Goal: Transaction & Acquisition: Purchase product/service

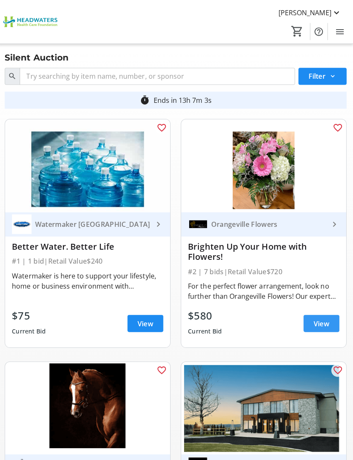
click at [317, 319] on span "View" at bounding box center [320, 321] width 15 height 10
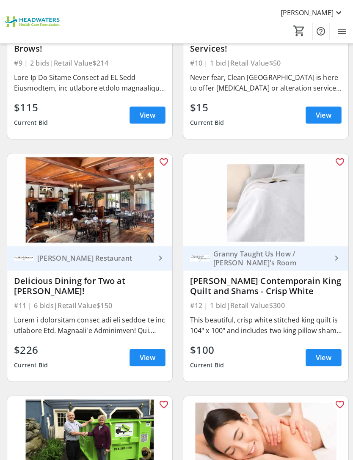
scroll to position [1169, 0]
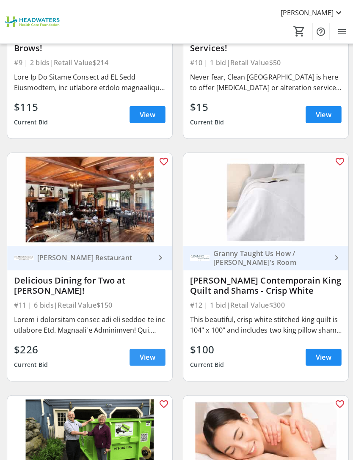
click at [142, 358] on span "View" at bounding box center [146, 354] width 15 height 10
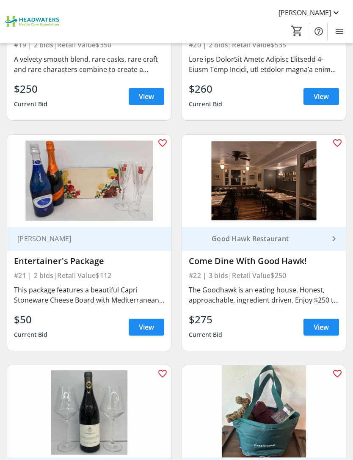
scroll to position [2389, 0]
click at [145, 331] on span "View" at bounding box center [146, 327] width 15 height 10
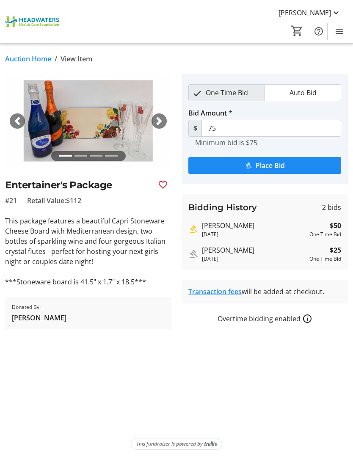
click at [156, 122] on span "button" at bounding box center [159, 121] width 8 height 8
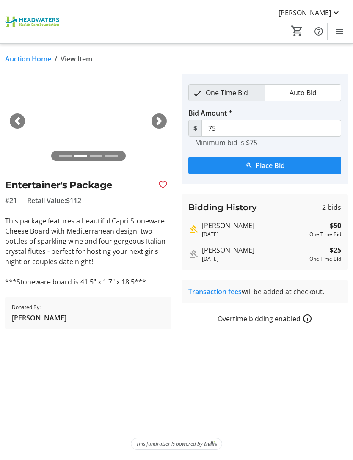
scroll to position [23, 0]
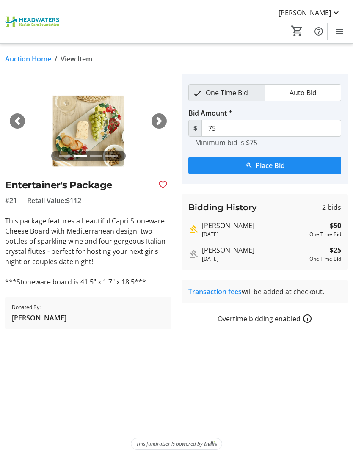
click at [93, 114] on img at bounding box center [88, 120] width 166 height 93
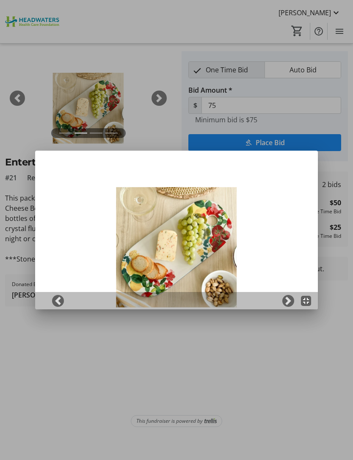
scroll to position [0, 0]
click at [140, 54] on div at bounding box center [176, 230] width 353 height 460
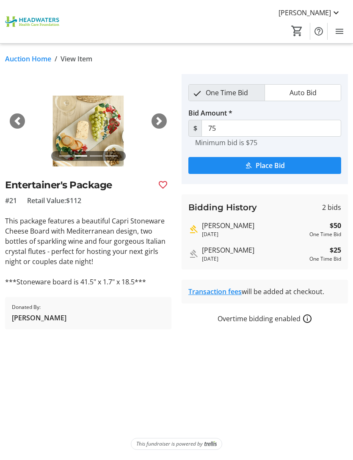
scroll to position [23, 0]
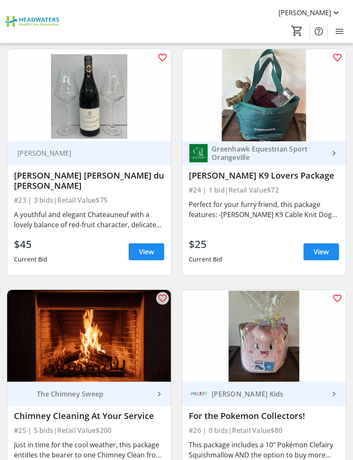
scroll to position [2705, 0]
click at [147, 254] on span "View" at bounding box center [146, 252] width 15 height 10
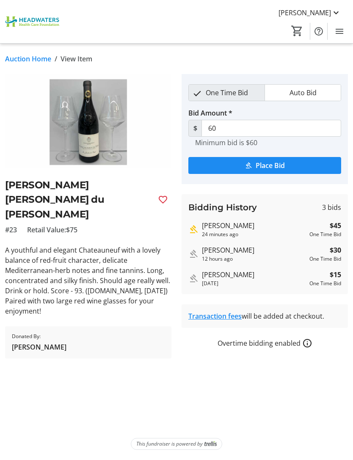
click at [265, 163] on span "Place Bid" at bounding box center [270, 165] width 29 height 10
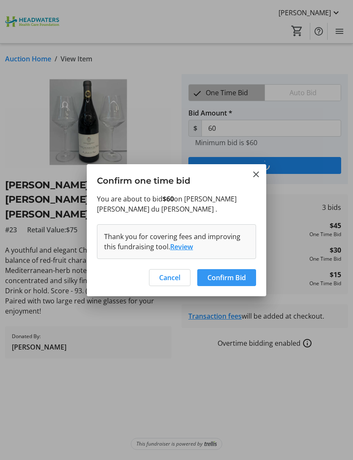
click at [225, 283] on span "Confirm Bid" at bounding box center [226, 277] width 38 height 10
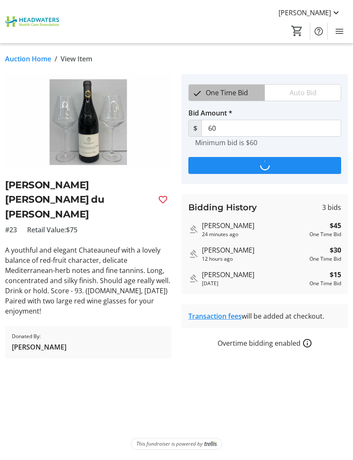
type input "75"
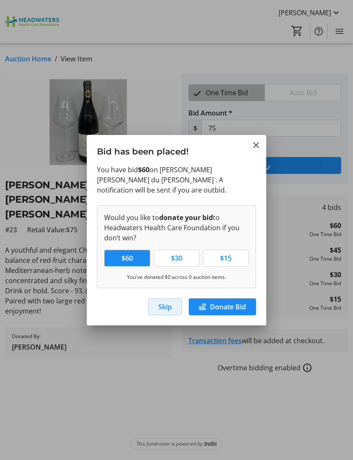
click at [163, 312] on span "Skip" at bounding box center [165, 307] width 14 height 10
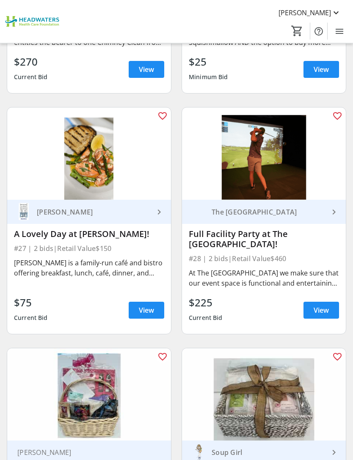
scroll to position [3117, 0]
click at [144, 305] on span "View" at bounding box center [146, 310] width 15 height 10
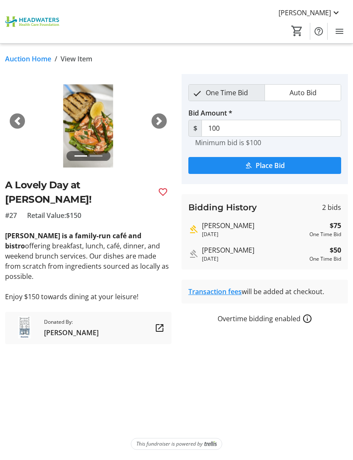
click at [158, 121] on span "button" at bounding box center [159, 121] width 8 height 8
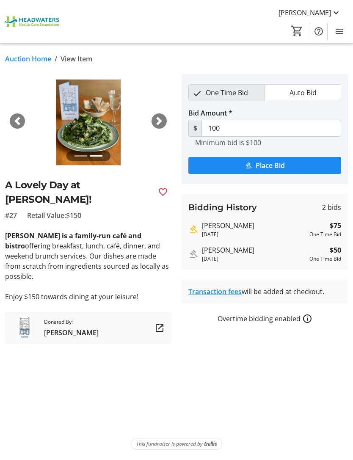
click at [155, 121] on span "button" at bounding box center [159, 121] width 8 height 8
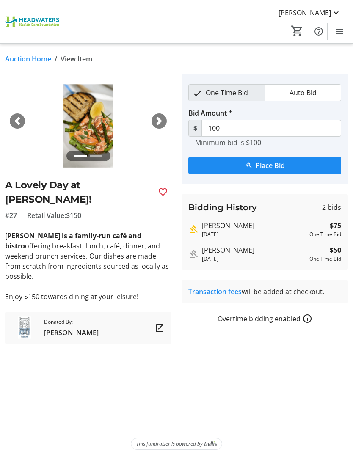
click at [158, 121] on span "button" at bounding box center [159, 121] width 8 height 8
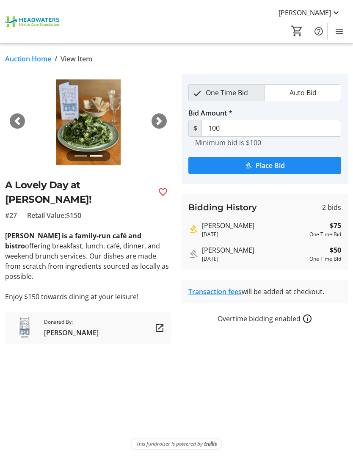
click at [156, 122] on span "button" at bounding box center [159, 121] width 8 height 8
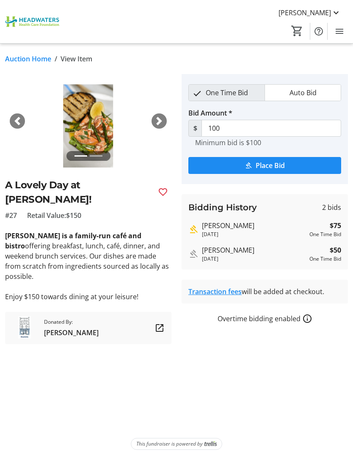
click at [159, 119] on span "button" at bounding box center [159, 121] width 8 height 8
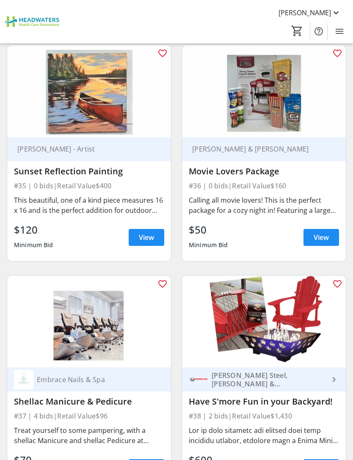
scroll to position [4122, 0]
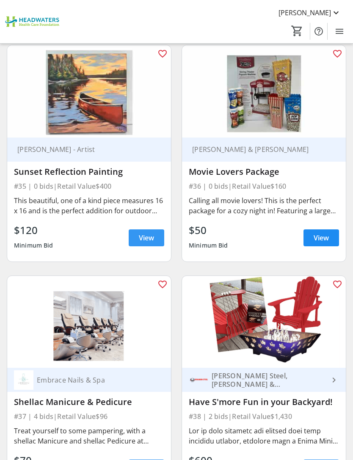
click at [148, 233] on span at bounding box center [147, 238] width 36 height 20
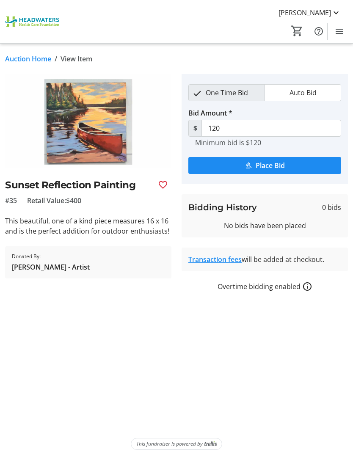
click at [98, 135] on img at bounding box center [88, 120] width 166 height 93
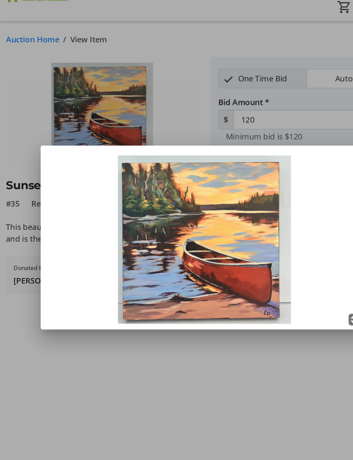
click at [157, 94] on div at bounding box center [176, 230] width 353 height 460
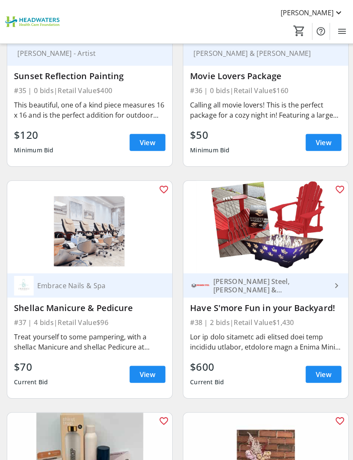
scroll to position [4218, 0]
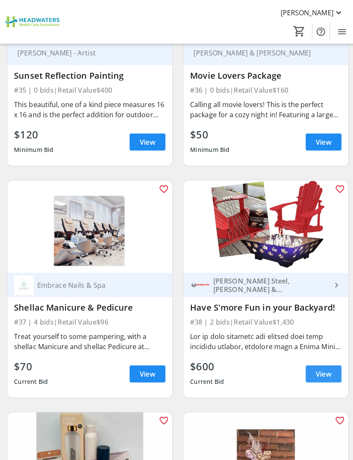
click at [324, 366] on span "View" at bounding box center [320, 371] width 15 height 10
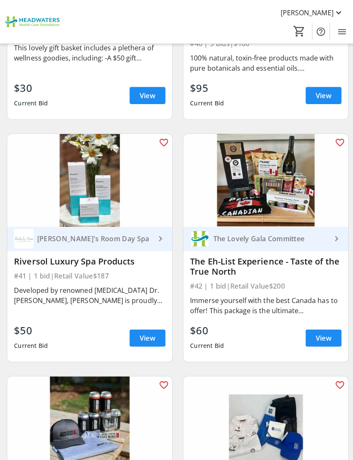
scroll to position [4736, 0]
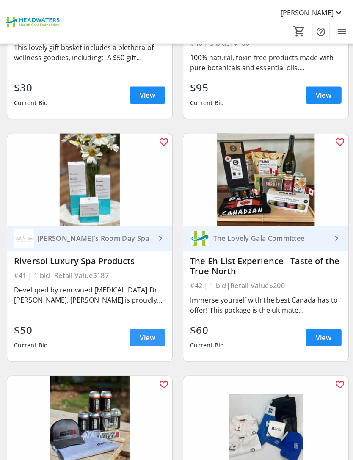
click at [149, 330] on span "View" at bounding box center [146, 335] width 15 height 10
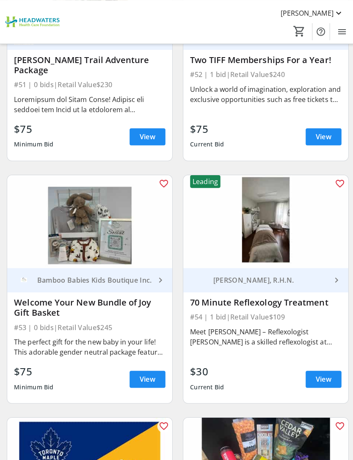
scroll to position [6128, 0]
click at [321, 371] on span "View" at bounding box center [320, 376] width 15 height 10
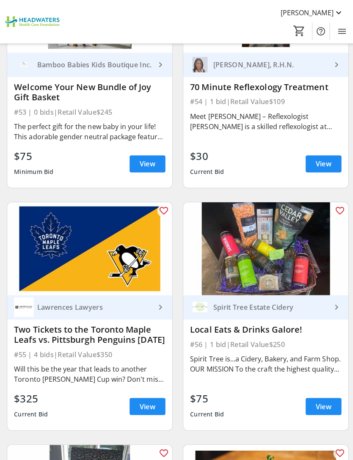
scroll to position [6342, 0]
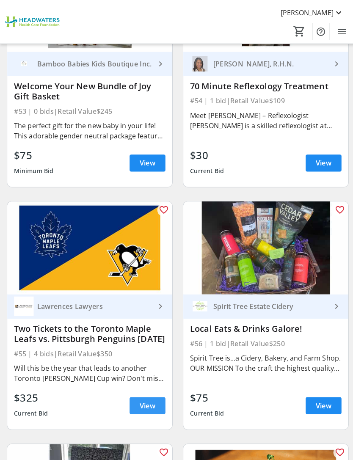
click at [148, 398] on span "View" at bounding box center [146, 403] width 15 height 10
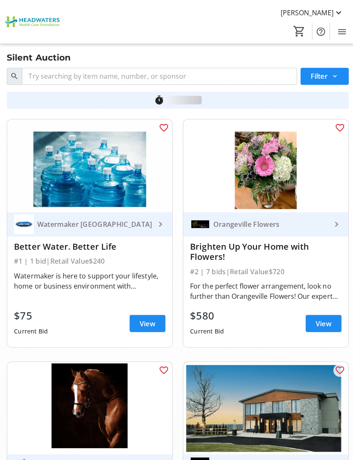
scroll to position [6339, 0]
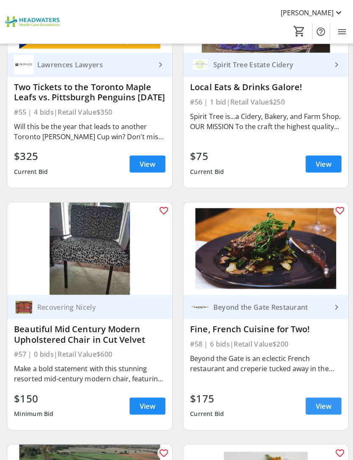
click at [319, 398] on span "View" at bounding box center [320, 403] width 15 height 10
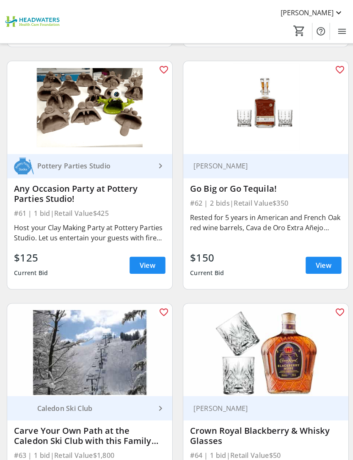
scroll to position [7204, 0]
click at [321, 258] on span "View" at bounding box center [320, 263] width 15 height 10
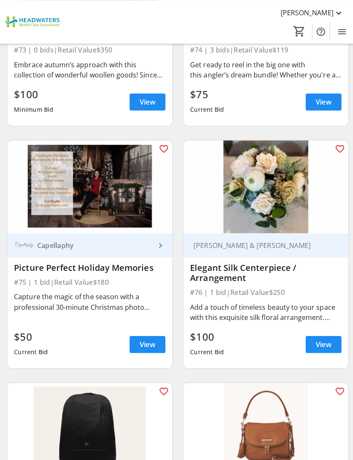
scroll to position [8779, 0]
click at [324, 337] on span "View" at bounding box center [320, 342] width 15 height 10
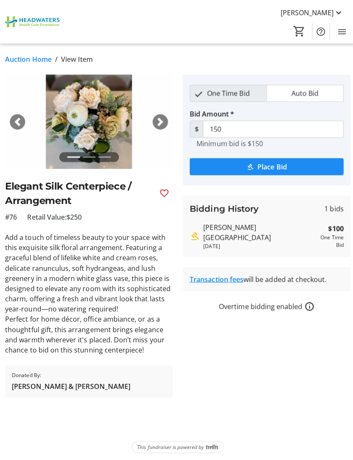
click at [158, 117] on span "button" at bounding box center [159, 121] width 8 height 8
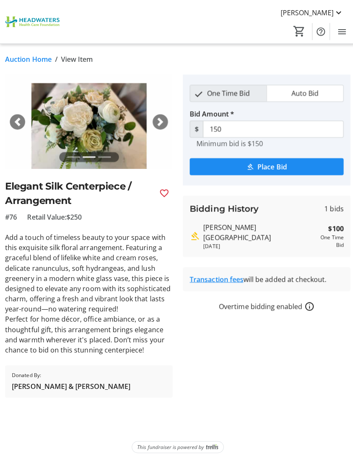
click at [158, 117] on span "button" at bounding box center [159, 121] width 8 height 8
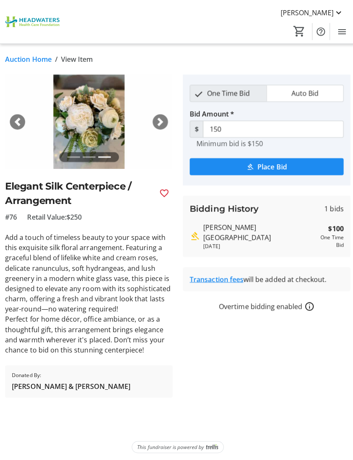
click at [104, 110] on img at bounding box center [88, 120] width 166 height 93
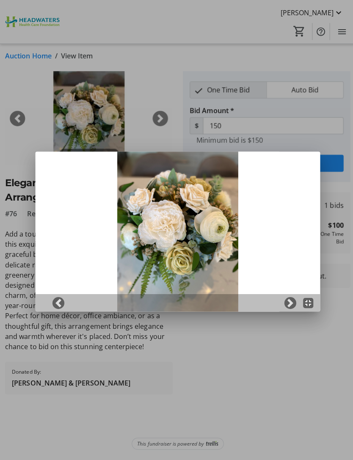
scroll to position [0, 0]
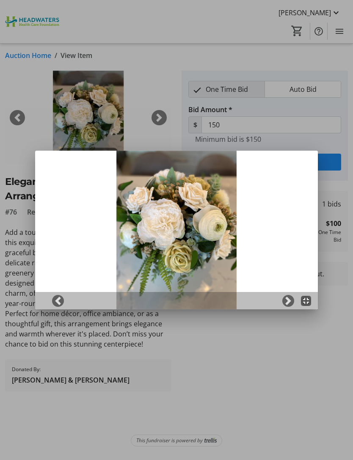
click at [341, 137] on div at bounding box center [176, 230] width 353 height 460
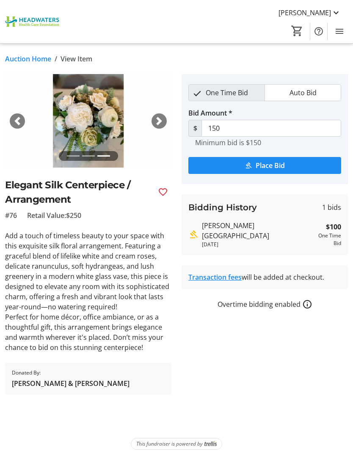
scroll to position [3, 0]
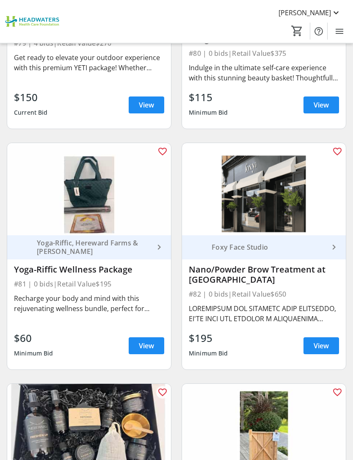
scroll to position [9497, 0]
click at [320, 341] on span "View" at bounding box center [320, 346] width 15 height 10
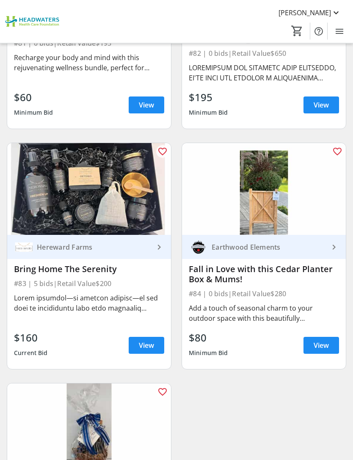
scroll to position [9738, 0]
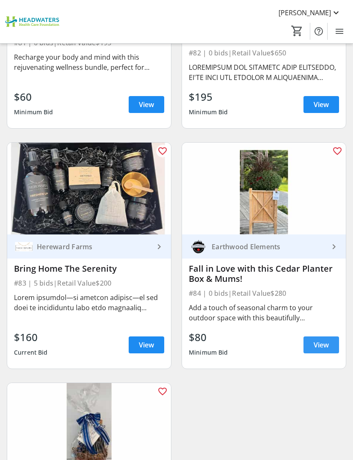
click at [325, 340] on span "View" at bounding box center [320, 345] width 15 height 10
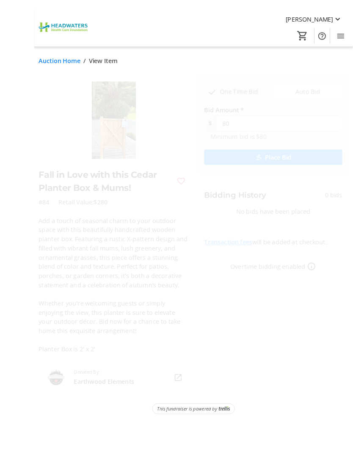
scroll to position [27, 0]
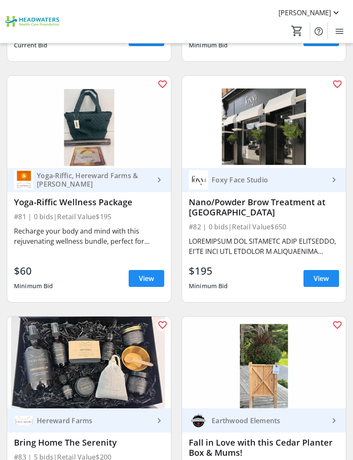
scroll to position [9564, 0]
